Goal: Navigation & Orientation: Find specific page/section

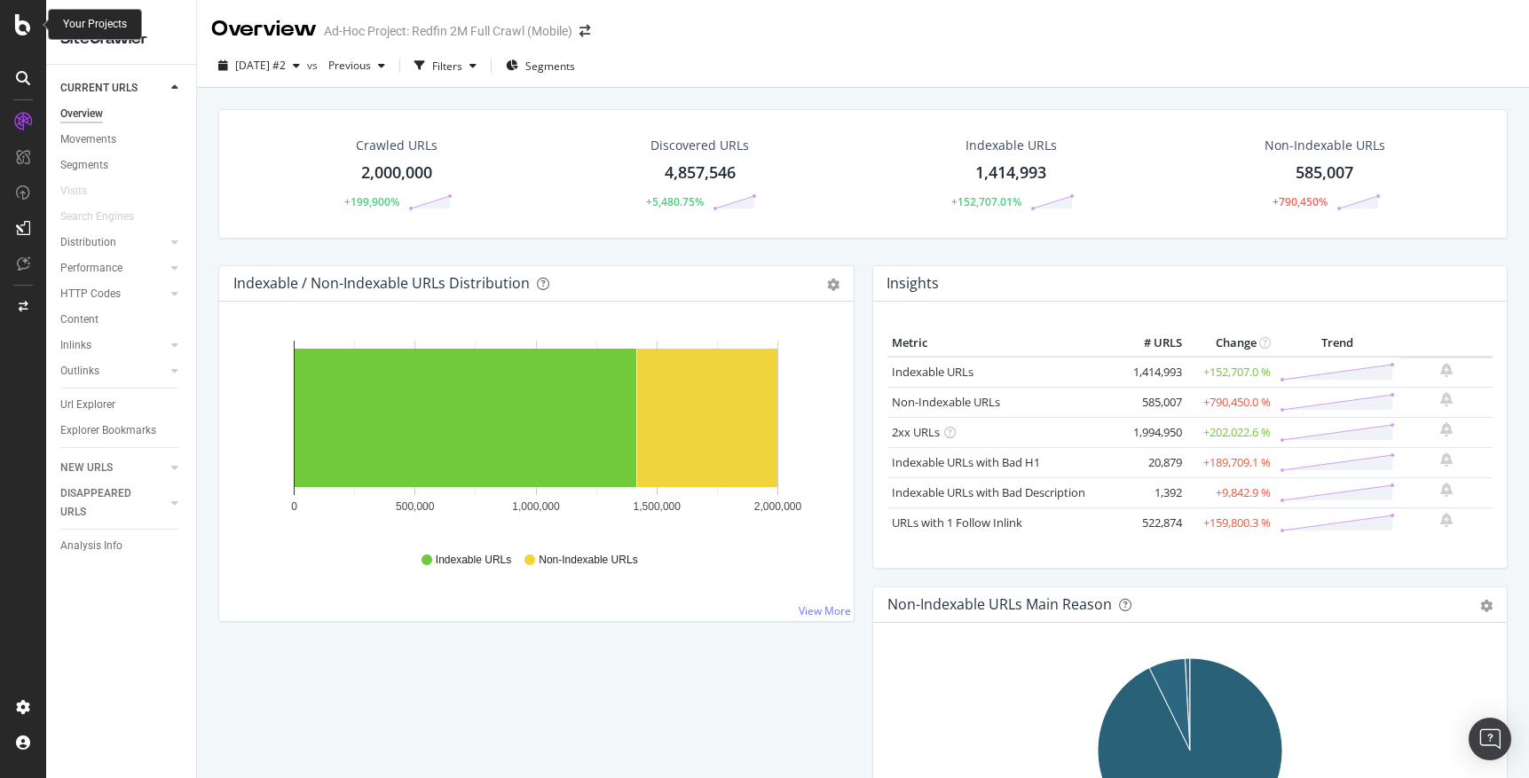
click at [20, 32] on icon at bounding box center [23, 24] width 16 height 21
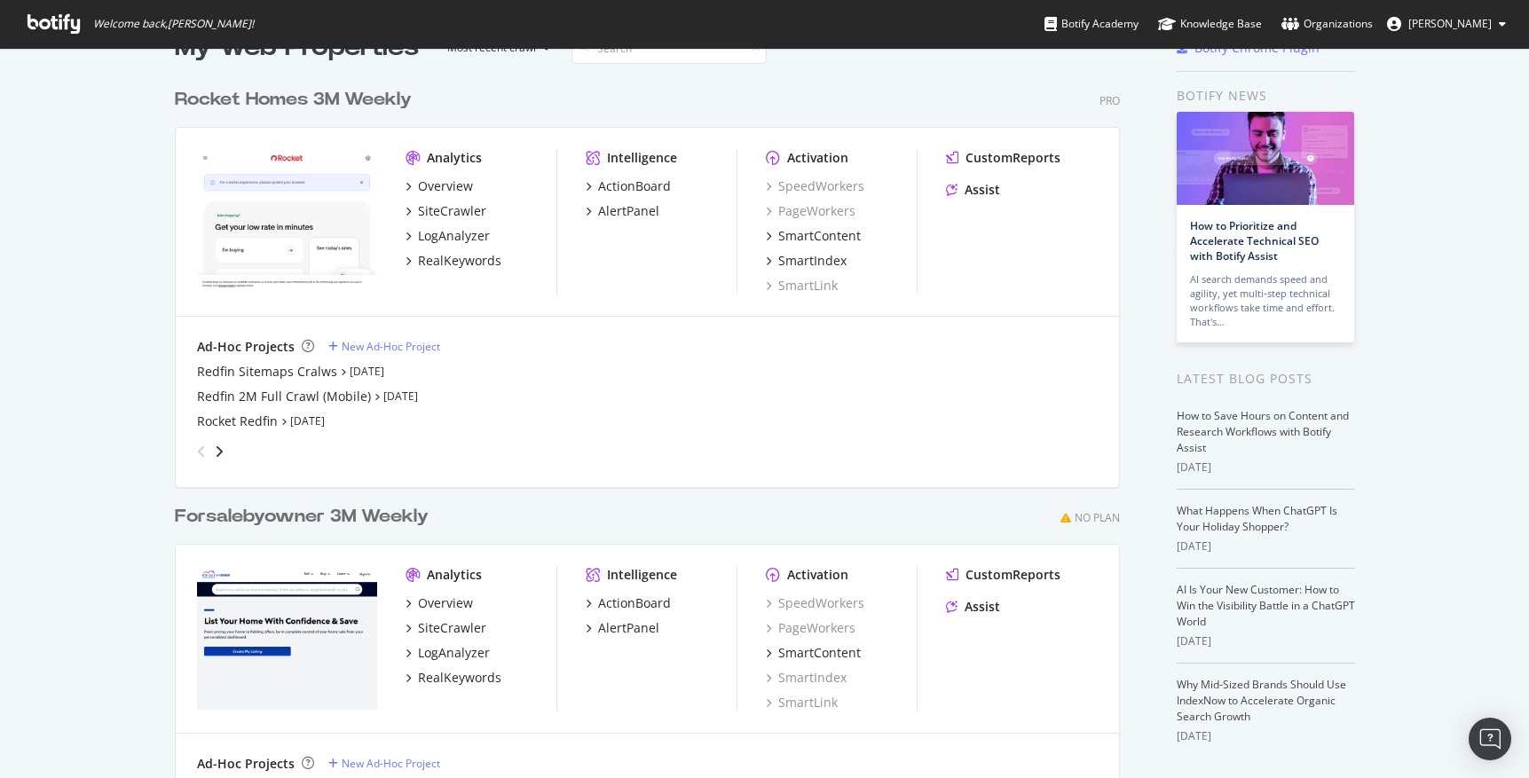
scroll to position [44, 0]
click at [263, 369] on div "Redfin Sitemaps Cralws" at bounding box center [267, 374] width 140 height 18
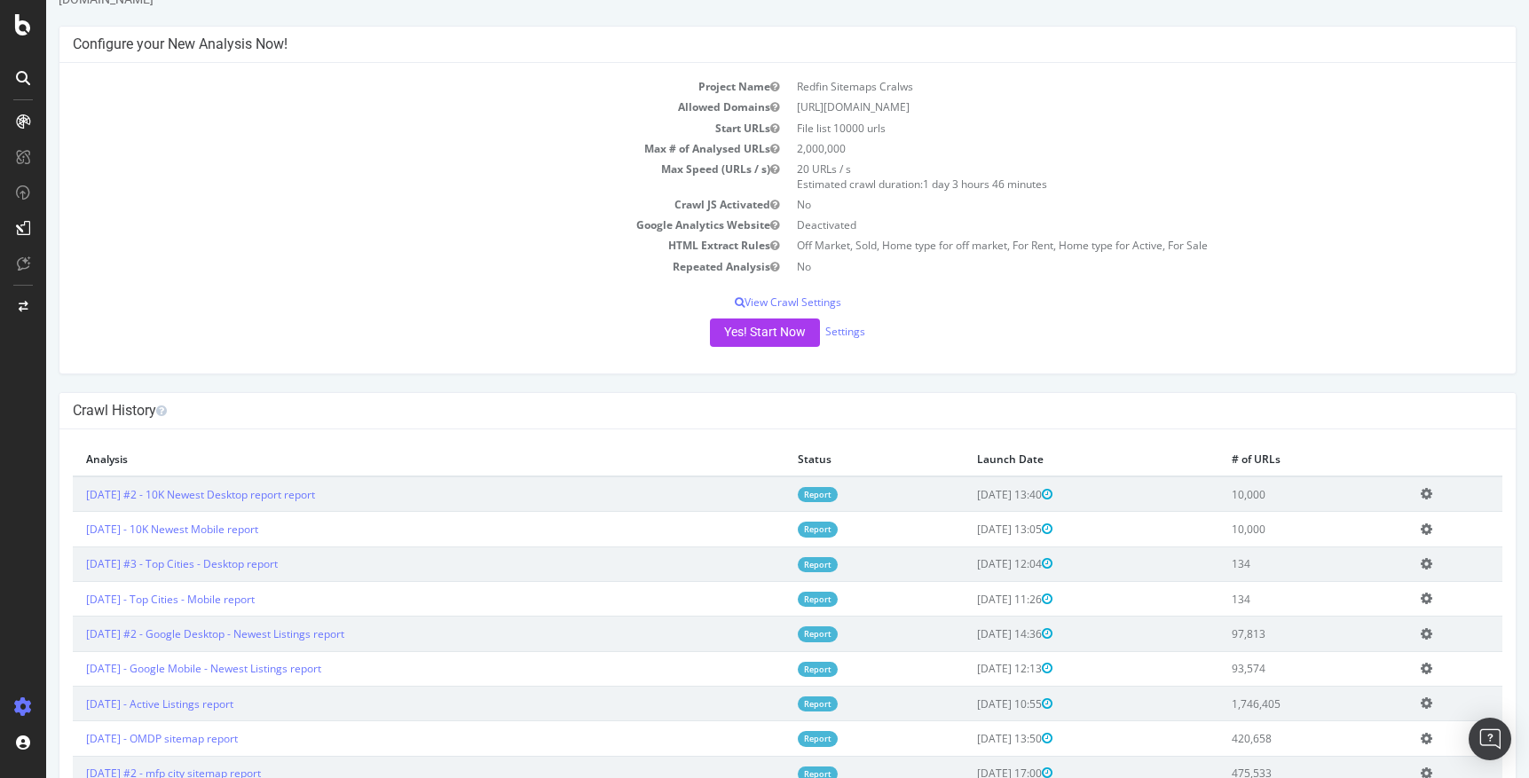
scroll to position [73, 0]
